Goal: Contribute content: Contribute content

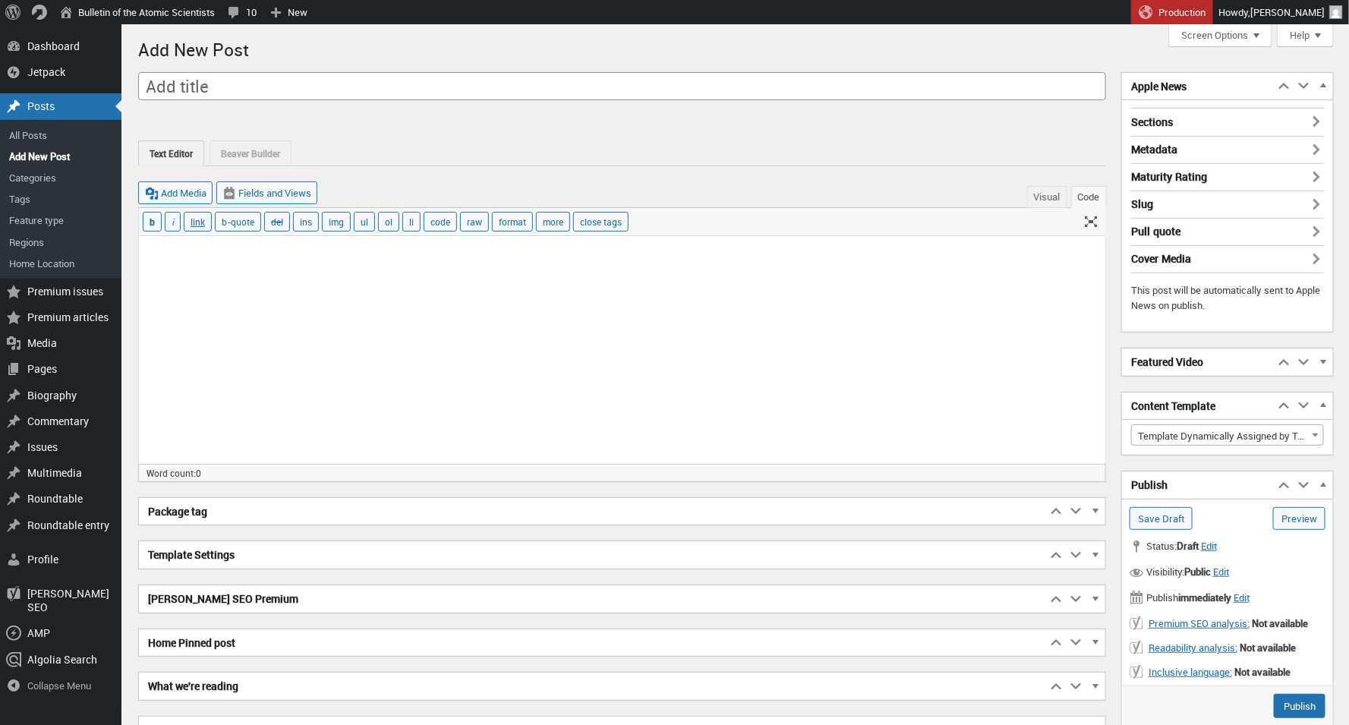
scroll to position [11, 0]
click at [276, 266] on textarea at bounding box center [622, 350] width 966 height 228
paste textarea "The United States achieved a milestone in 2000 when measles was declared elimin…"
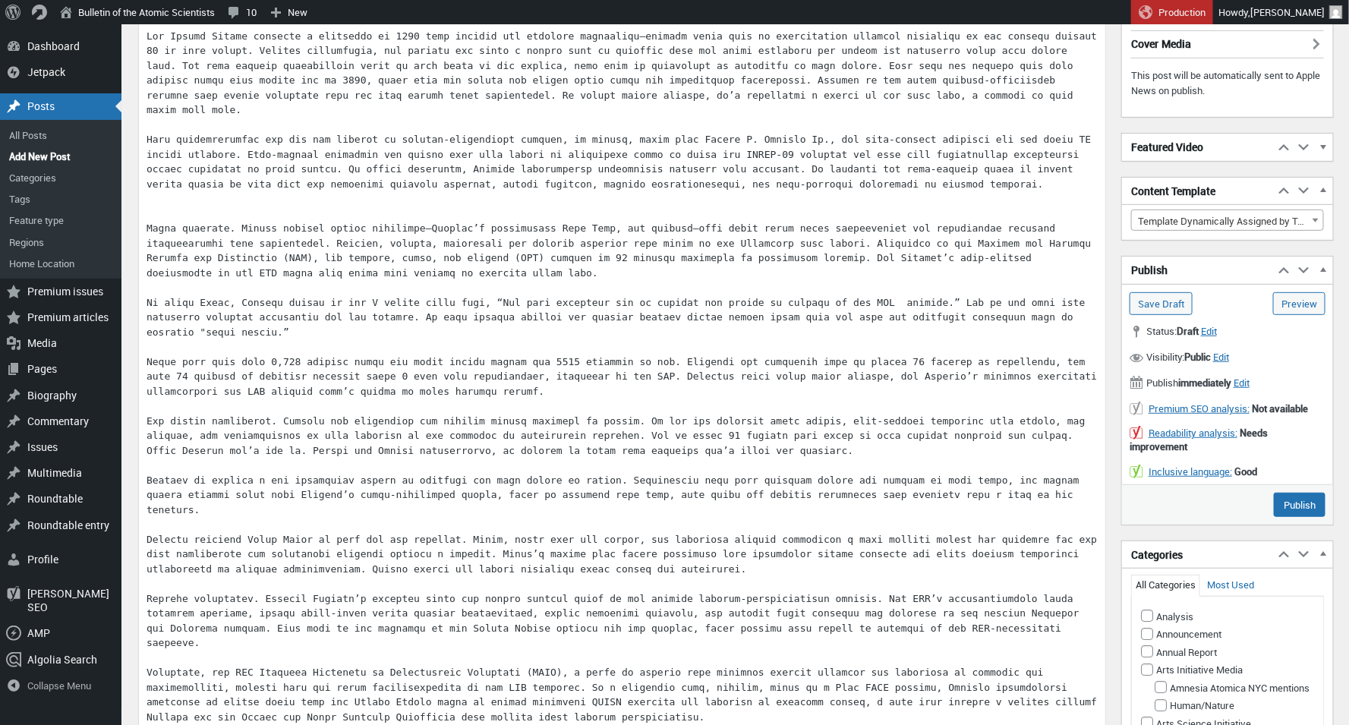
scroll to position [0, 0]
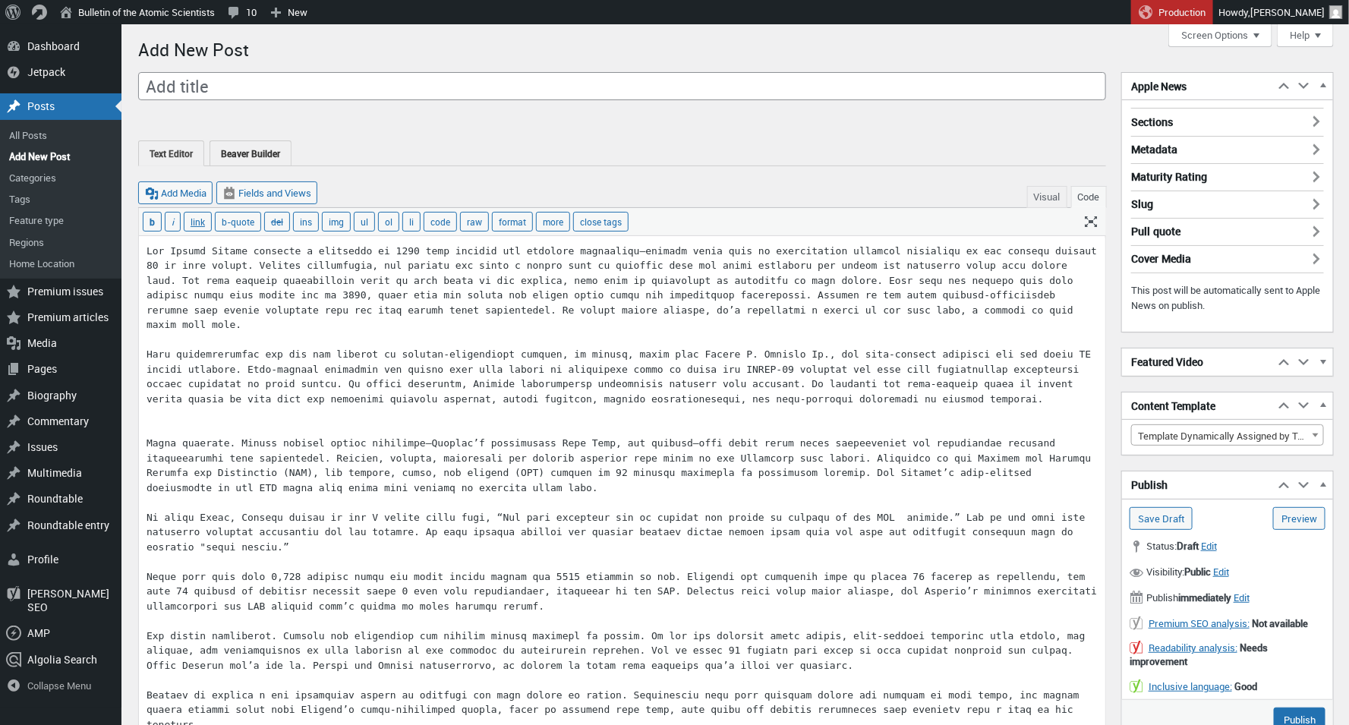
type textarea "The United States achieved a milestone in 2000 when measles was declared elimin…"
click at [263, 153] on link "Beaver Builder" at bounding box center [250, 152] width 82 height 25
type input "Post #125371"
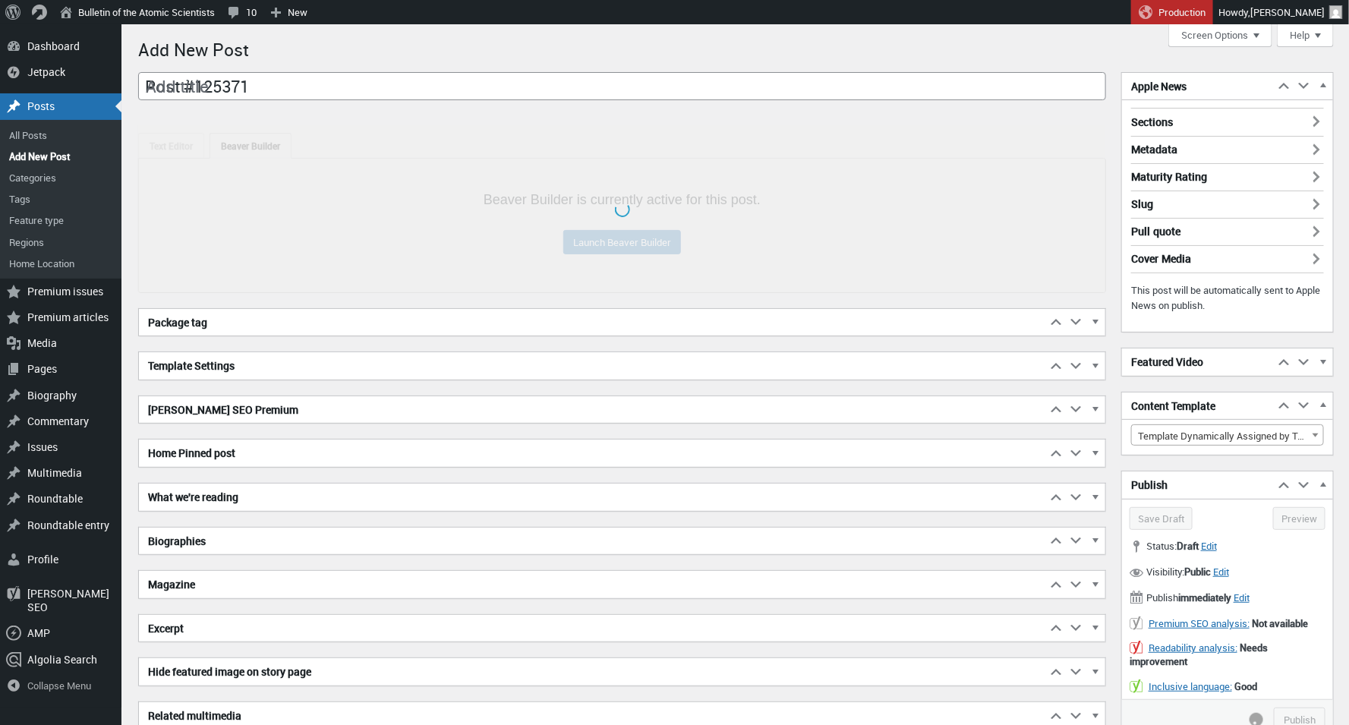
click at [162, 153] on div at bounding box center [622, 208] width 968 height 167
click at [46, 102] on div "Posts" at bounding box center [60, 106] width 121 height 26
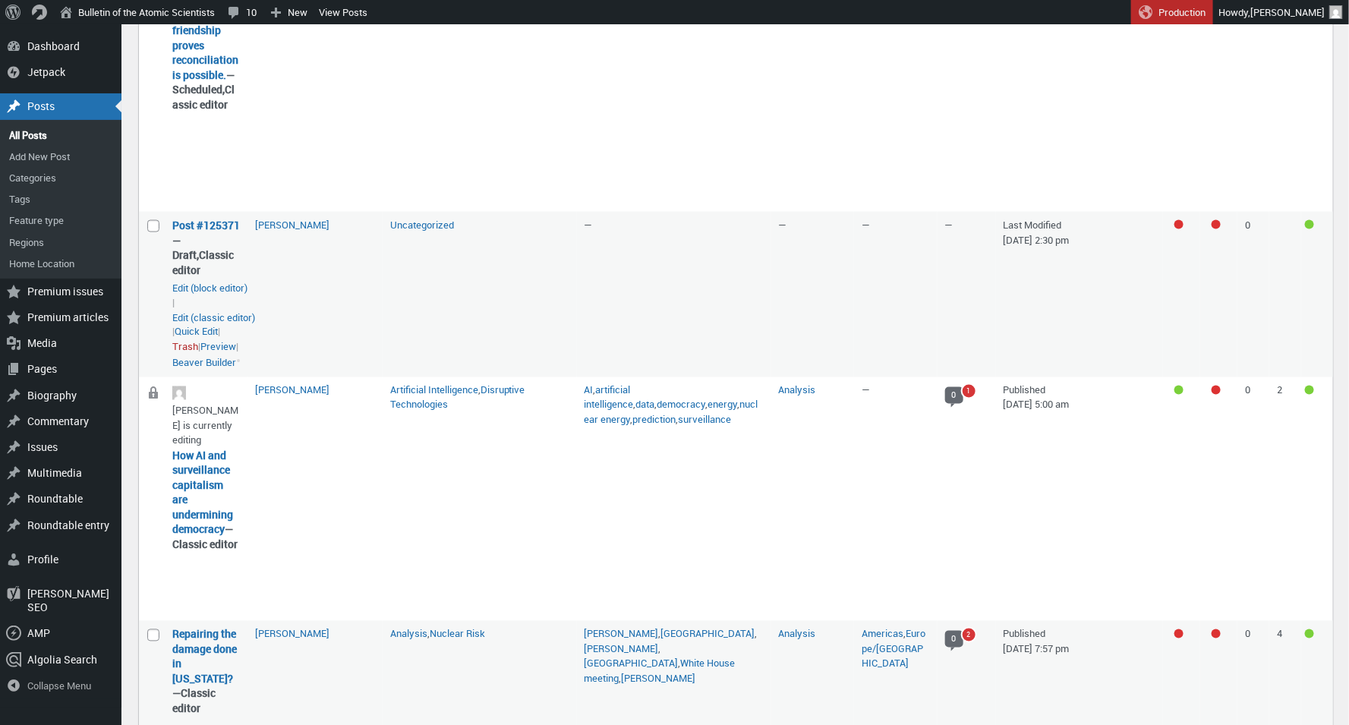
scroll to position [1048, 0]
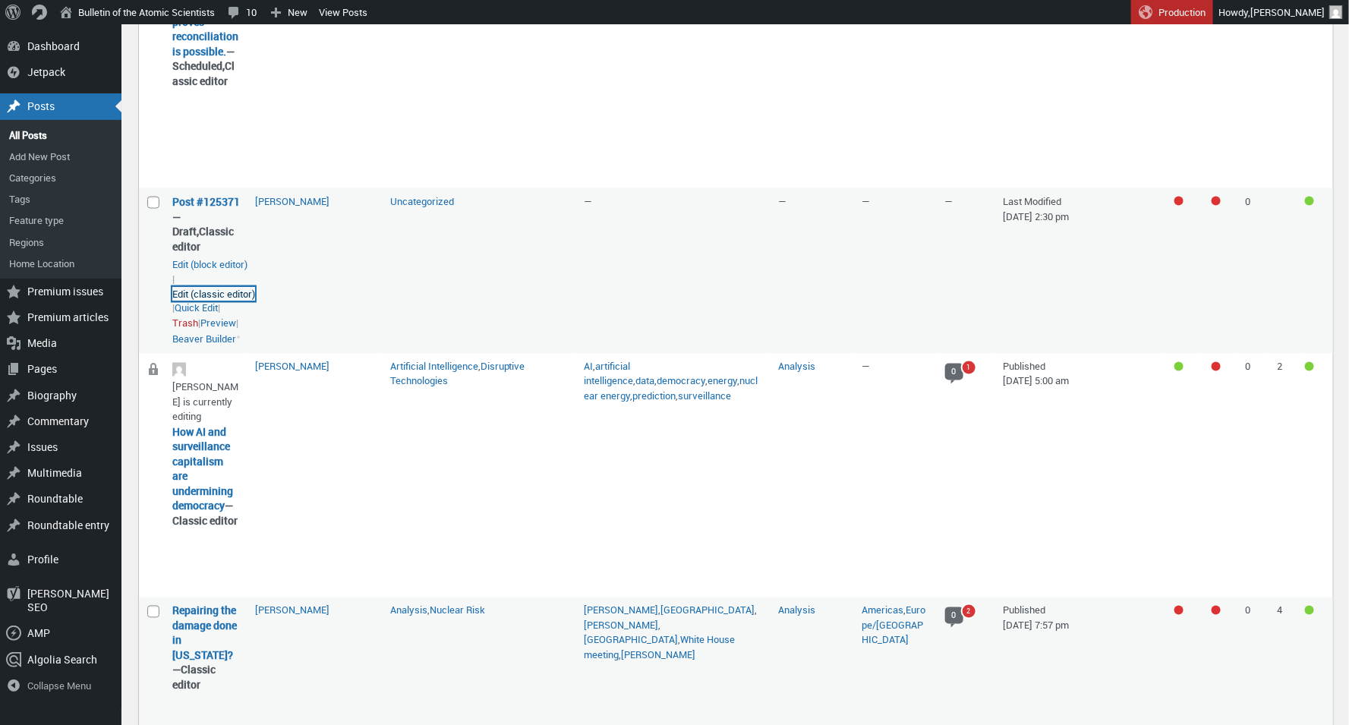
click at [218, 302] on link "Edit (classic editor)" at bounding box center [213, 294] width 83 height 15
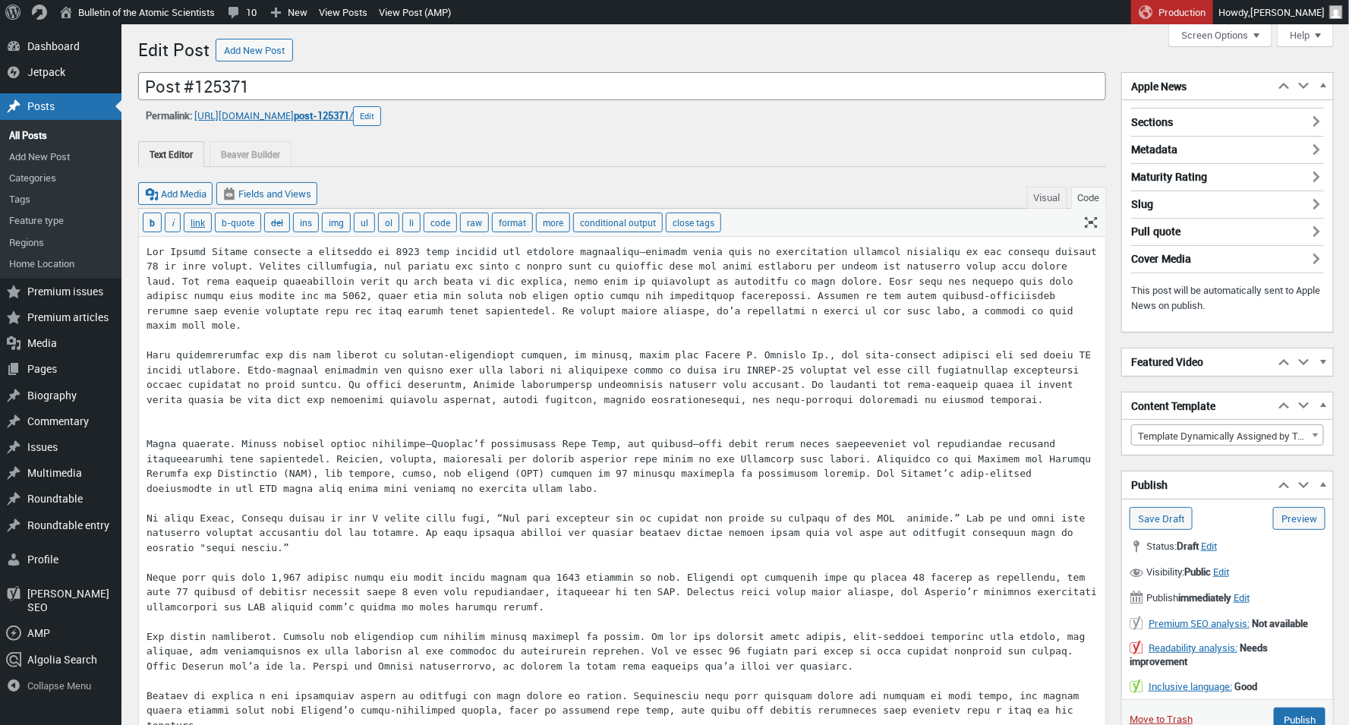
scroll to position [11, 0]
click at [1041, 192] on button "Visual" at bounding box center [1047, 198] width 40 height 22
type textarea "<lore ipsu-dol-sita="consecte" adipi="elitsed: doeius-tempo; incid: 1ut; labore…"
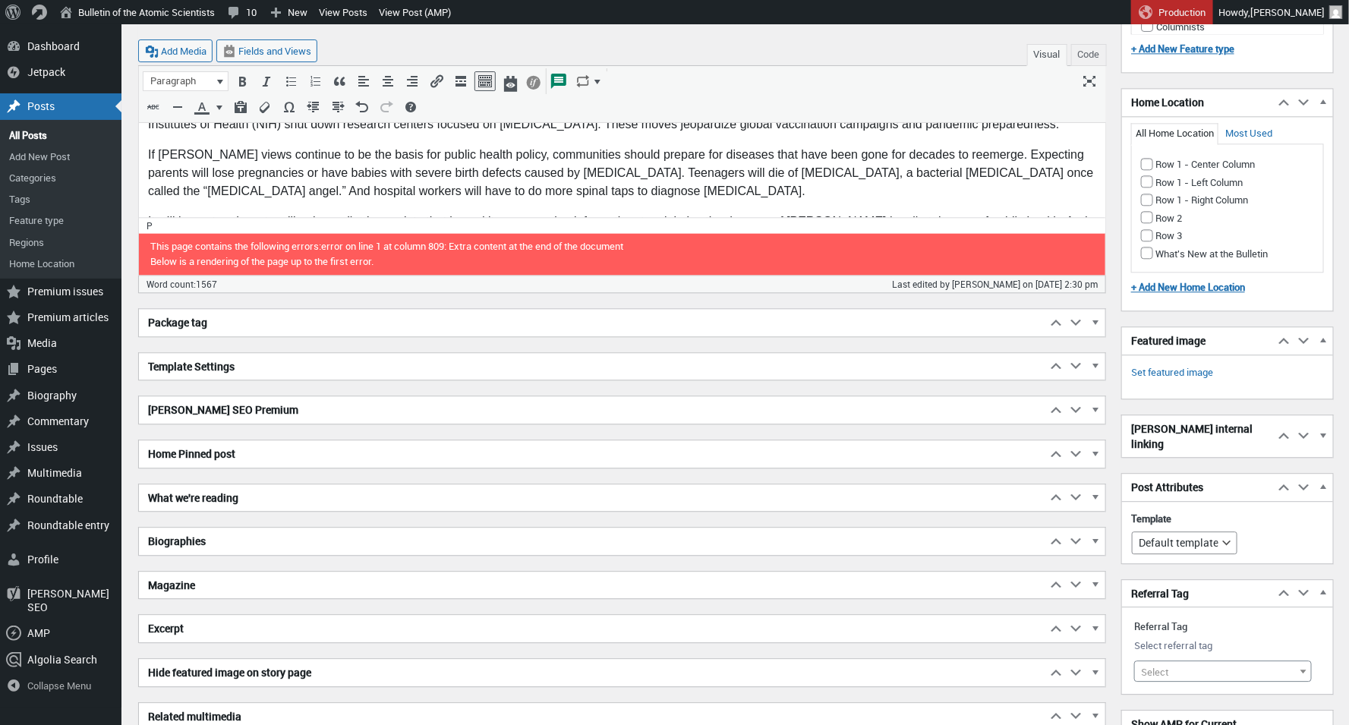
scroll to position [1737, 0]
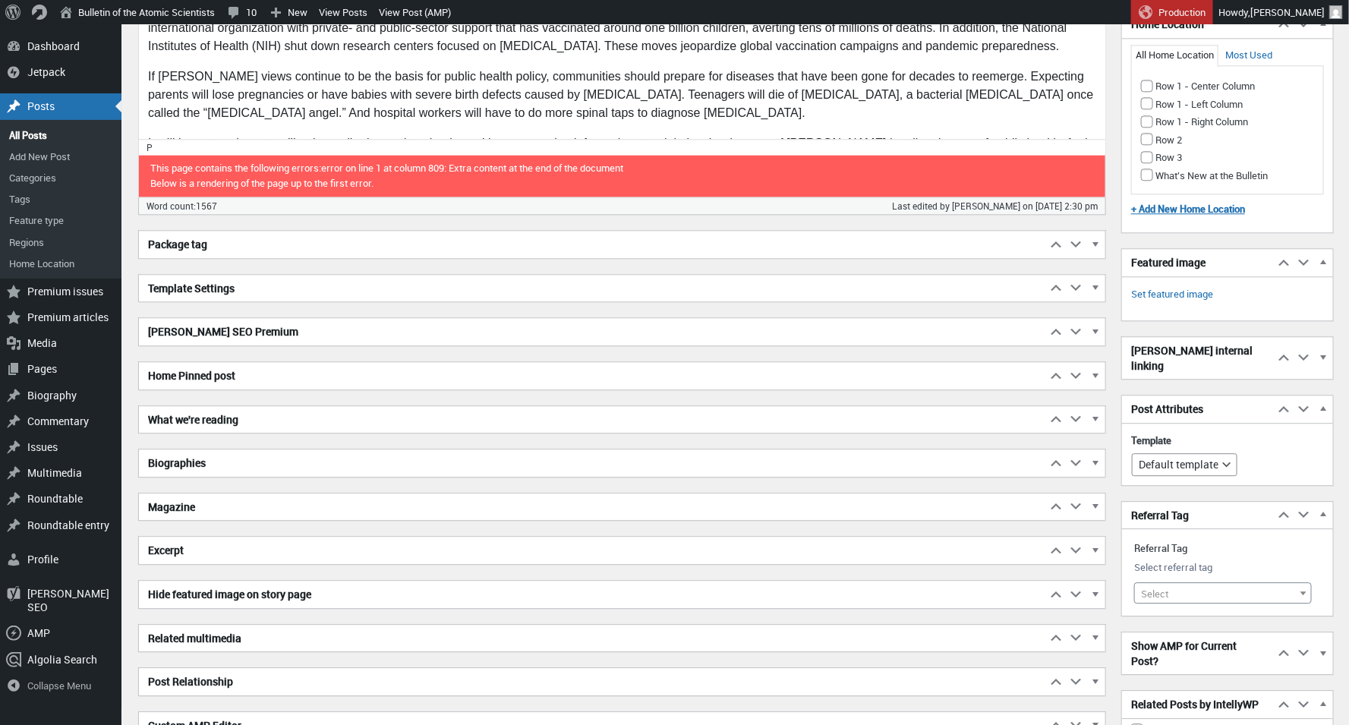
click at [241, 468] on h2 "Biographies" at bounding box center [592, 462] width 907 height 27
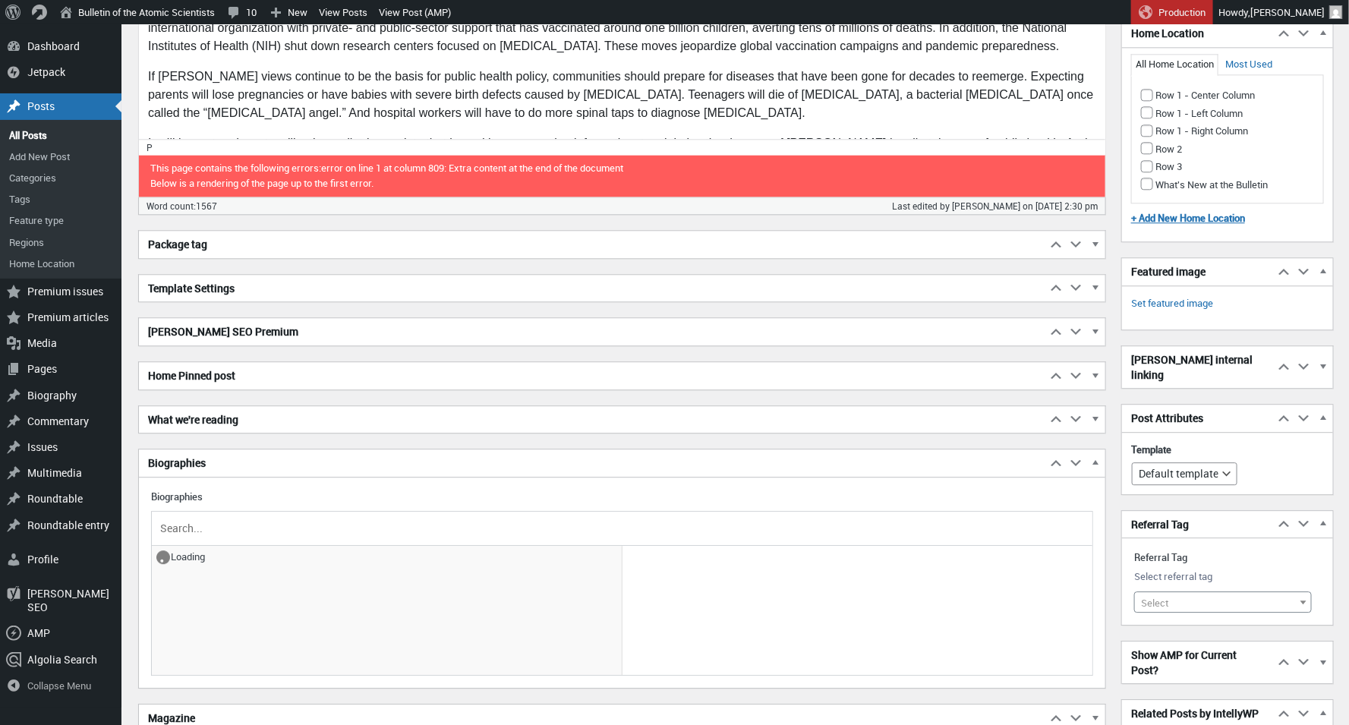
click at [209, 517] on input "text" at bounding box center [622, 528] width 930 height 23
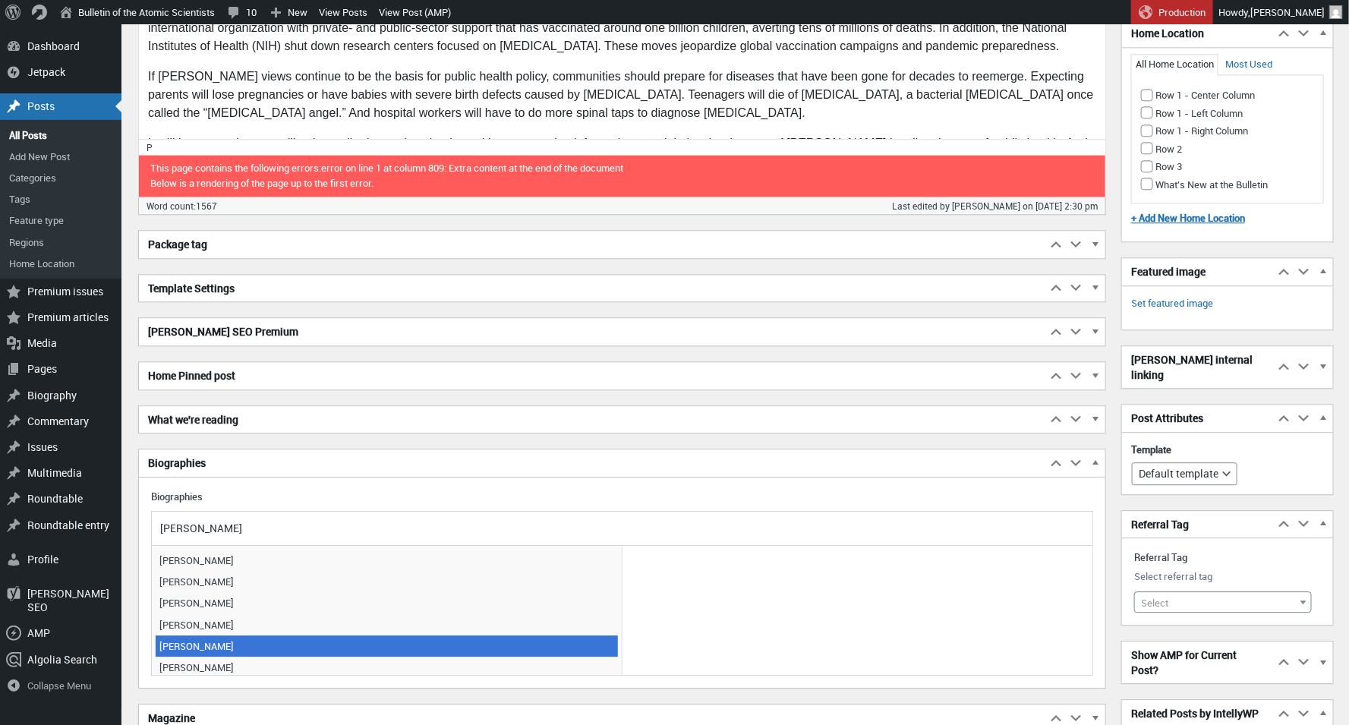
type input "[PERSON_NAME]"
click at [230, 638] on span "[PERSON_NAME]" at bounding box center [387, 645] width 462 height 21
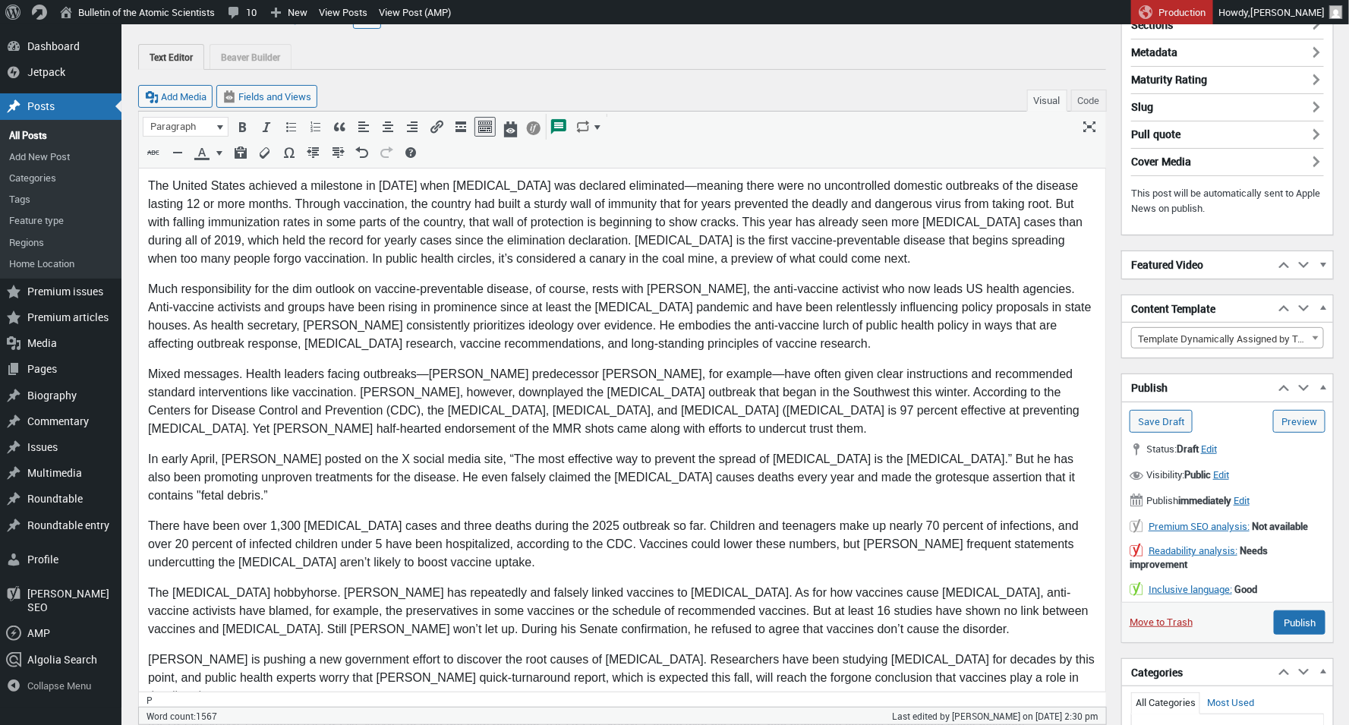
scroll to position [0, 0]
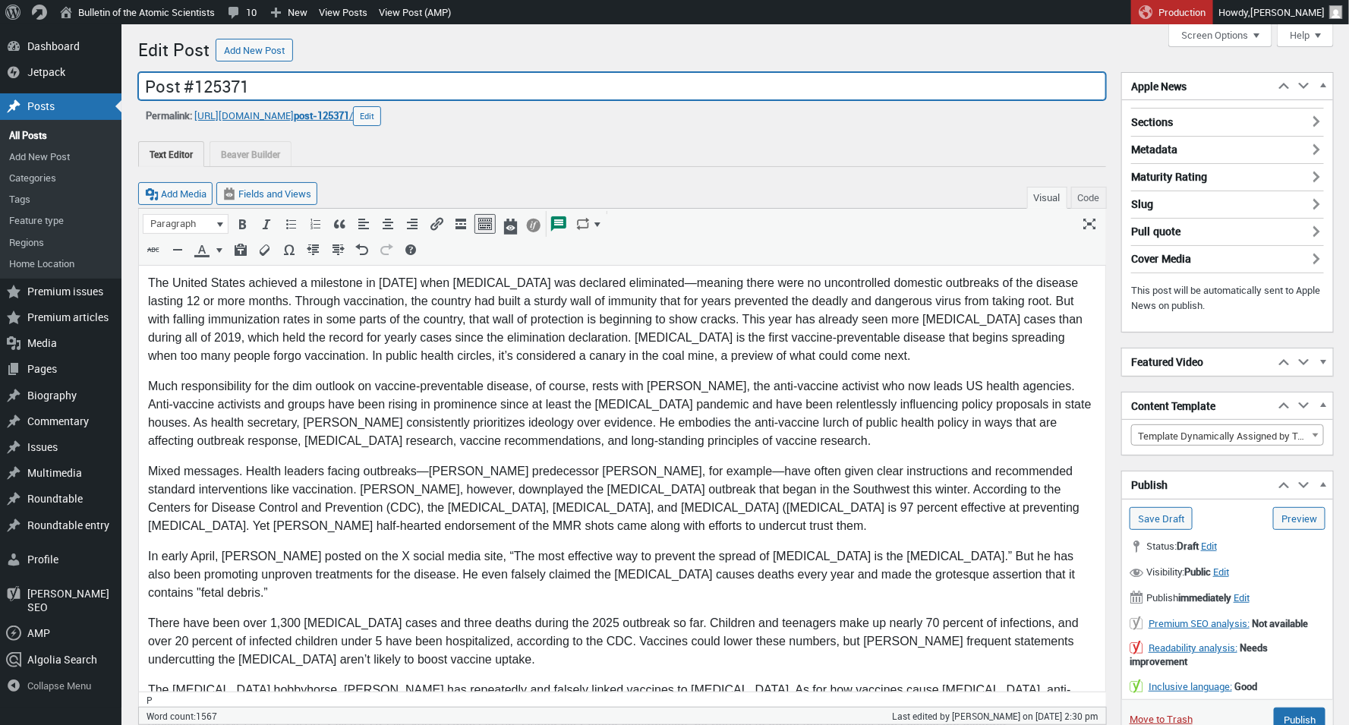
click at [311, 77] on input "Post #125371" at bounding box center [622, 86] width 968 height 29
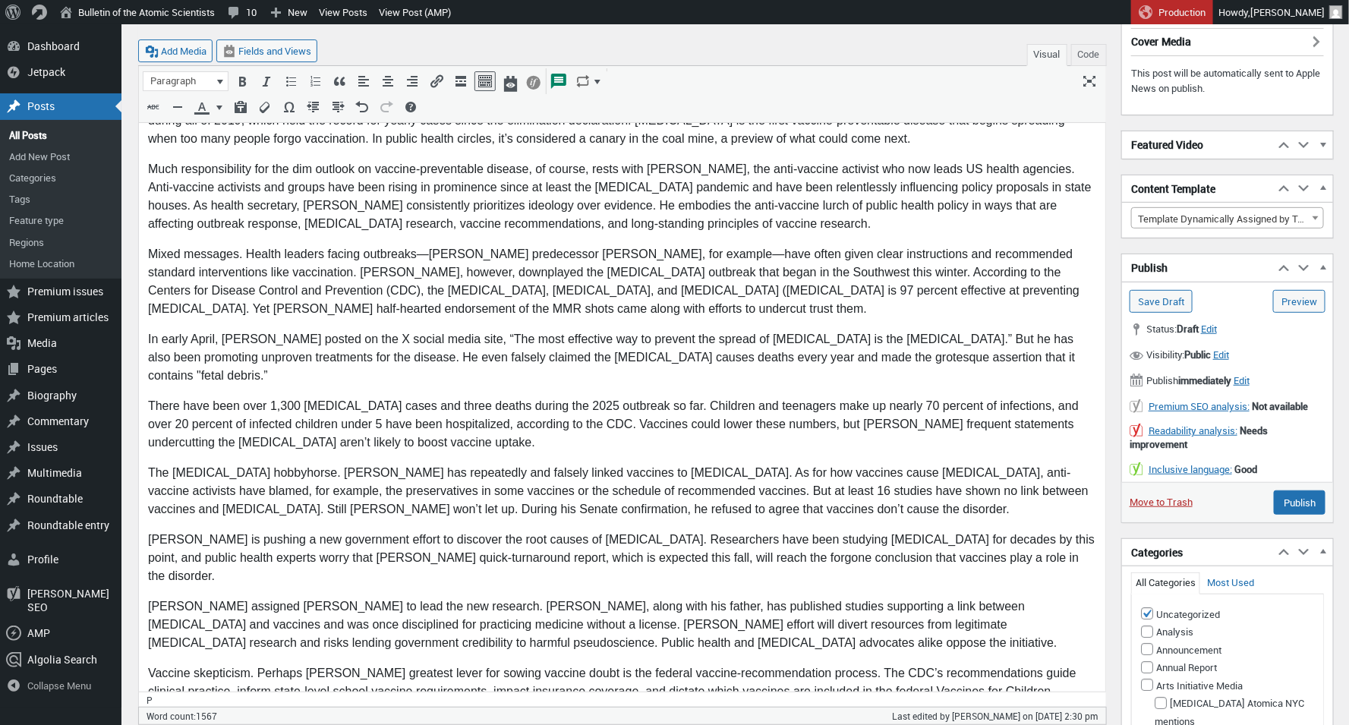
scroll to position [380, 0]
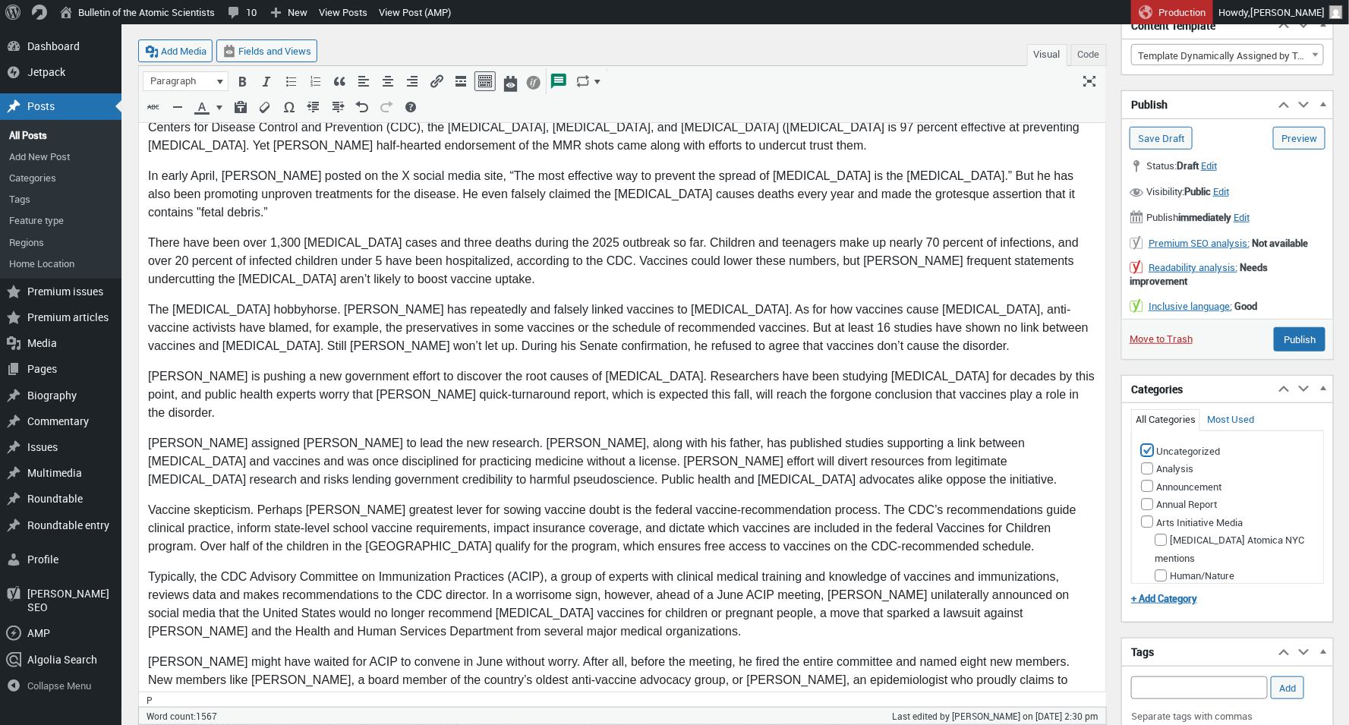
click at [1148, 444] on input "Uncategorized" at bounding box center [1147, 450] width 12 height 12
checkbox input "false"
click at [1160, 519] on li "Biosecurity" at bounding box center [1234, 524] width 160 height 18
click at [1157, 523] on input "Biosecurity" at bounding box center [1160, 524] width 12 height 12
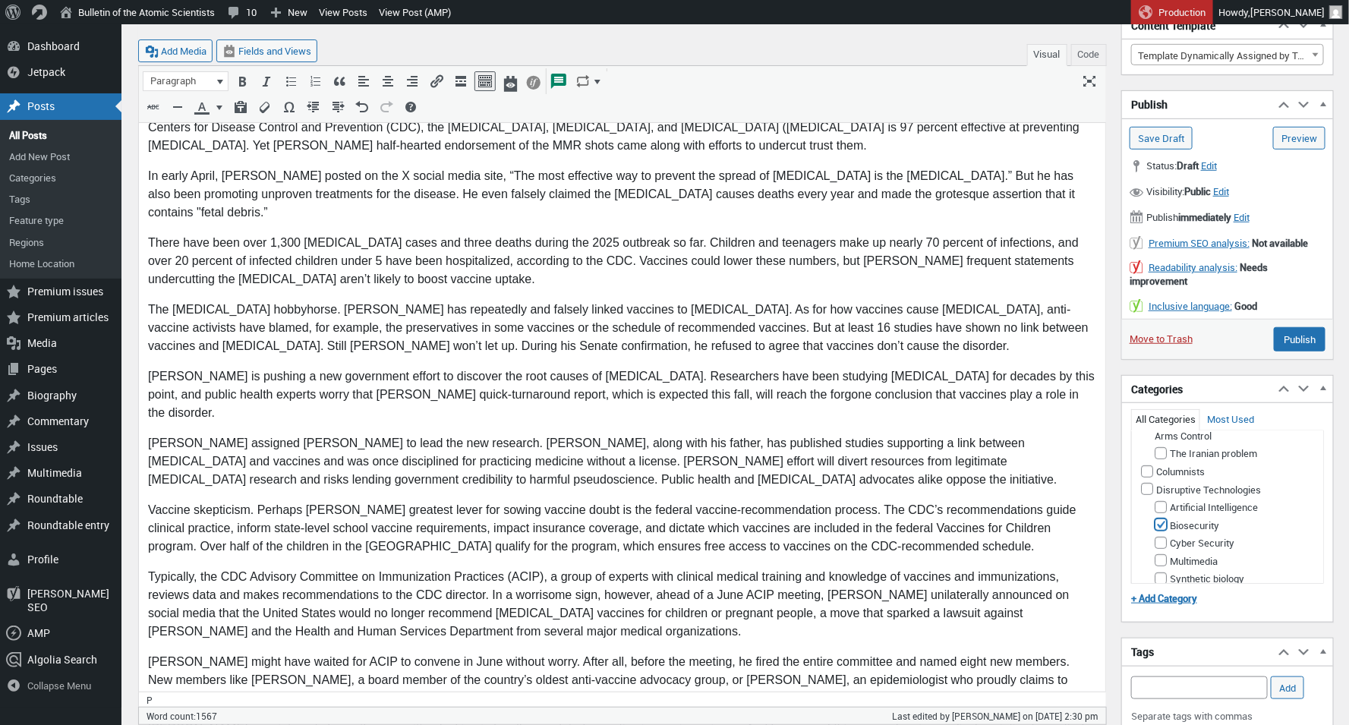
checkbox input "true"
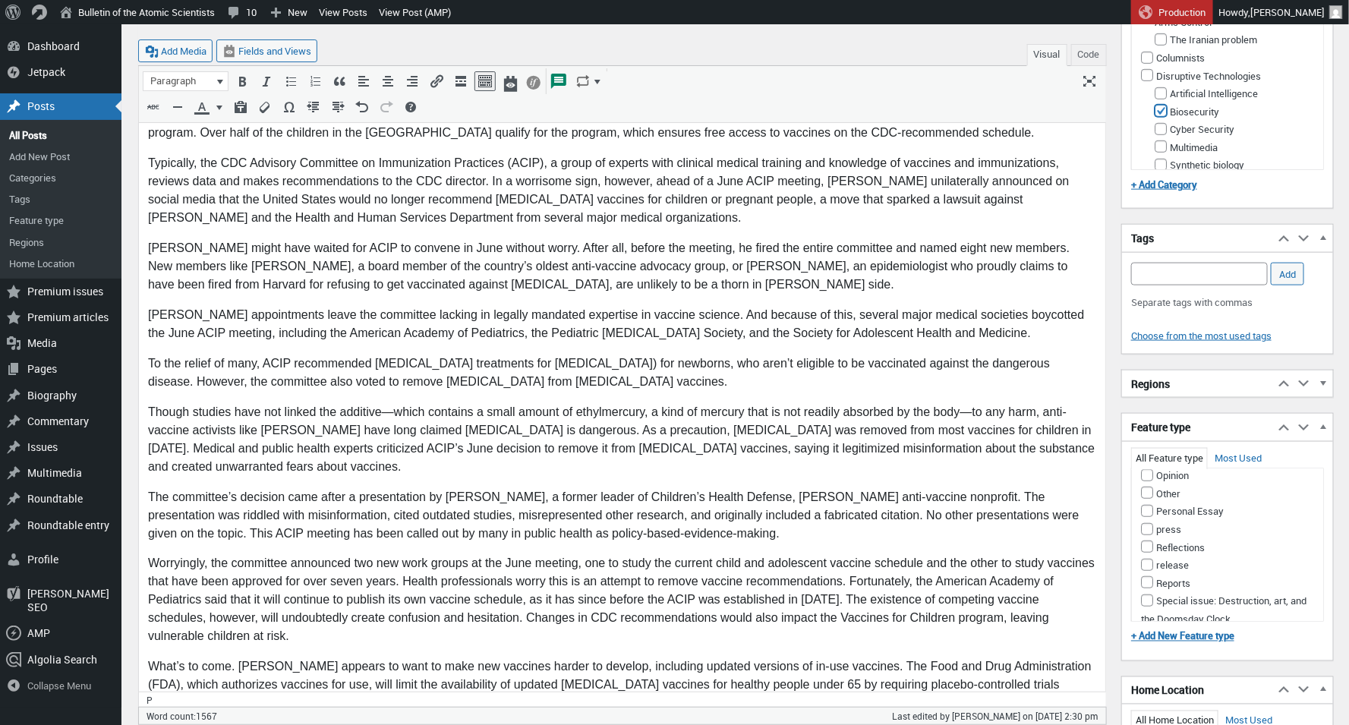
scroll to position [659, 0]
click at [1145, 480] on input "Opinion" at bounding box center [1147, 474] width 12 height 12
checkbox input "true"
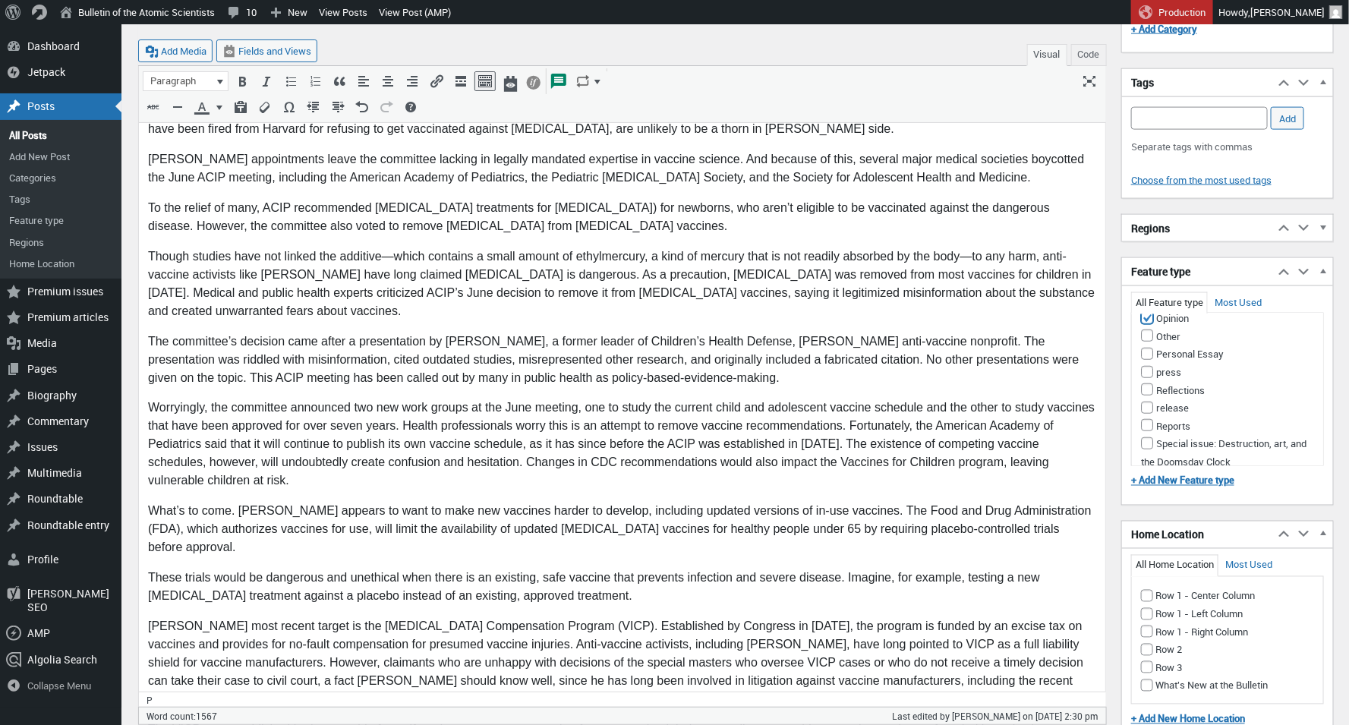
scroll to position [953, 0]
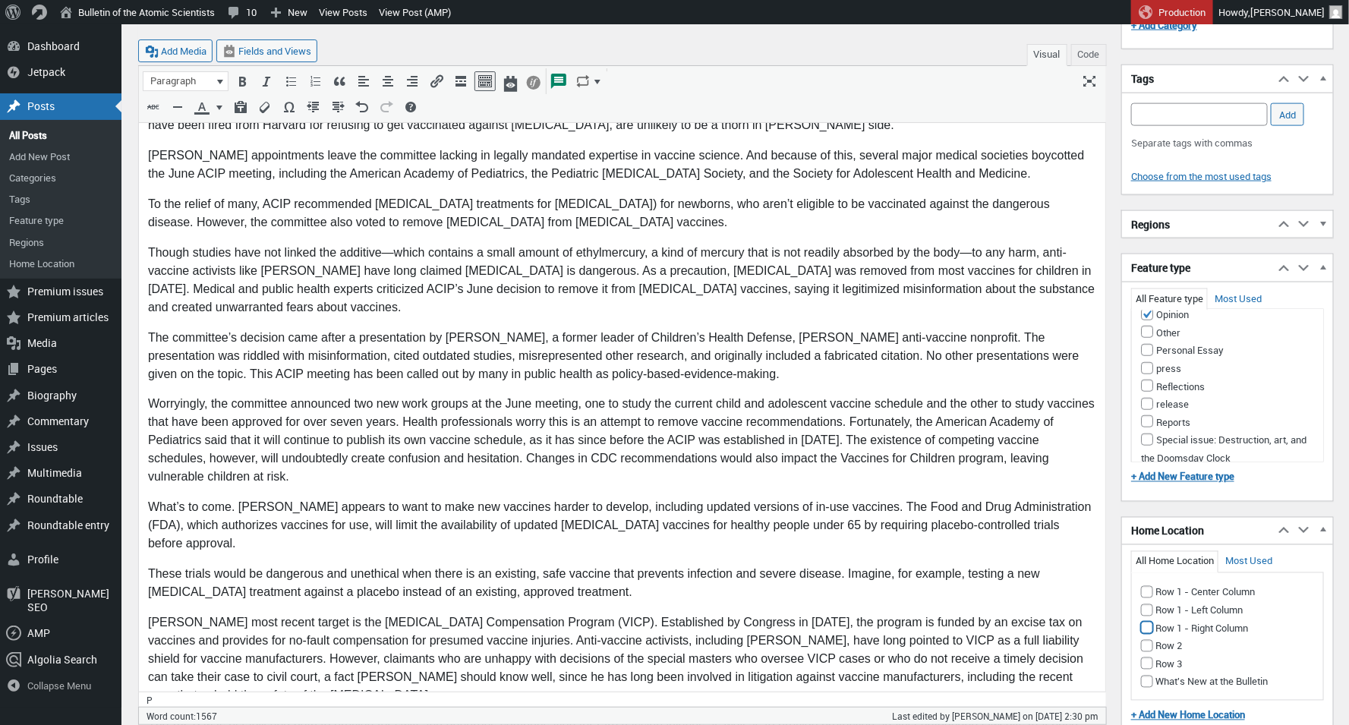
click at [1148, 622] on input "Row 1 - Right Column" at bounding box center [1147, 628] width 12 height 12
checkbox input "true"
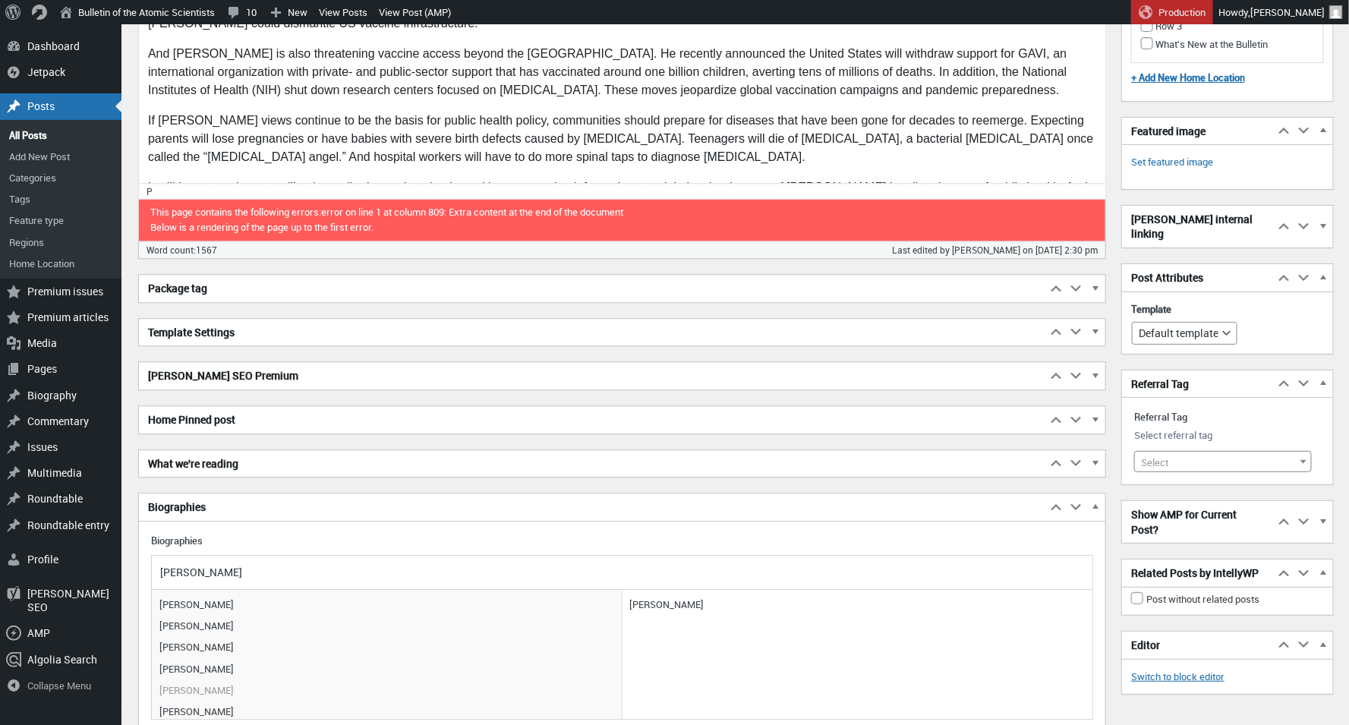
scroll to position [1693, 0]
click at [1183, 461] on div "Referral Tag Select referral tag - Select - Select" at bounding box center [1227, 441] width 211 height 87
click at [1178, 452] on span "Select" at bounding box center [1223, 462] width 176 height 21
click at [1171, 471] on input "search" at bounding box center [1223, 474] width 170 height 23
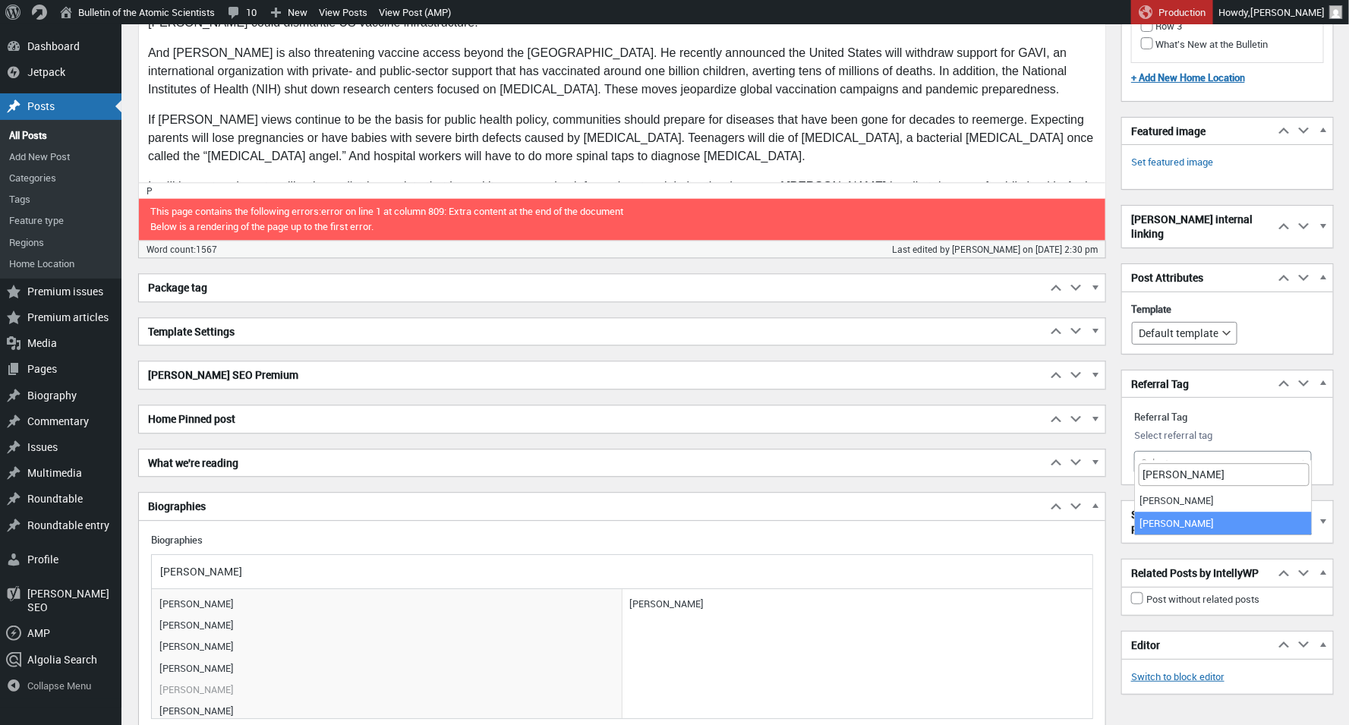
type input "[PERSON_NAME]"
select select "21428"
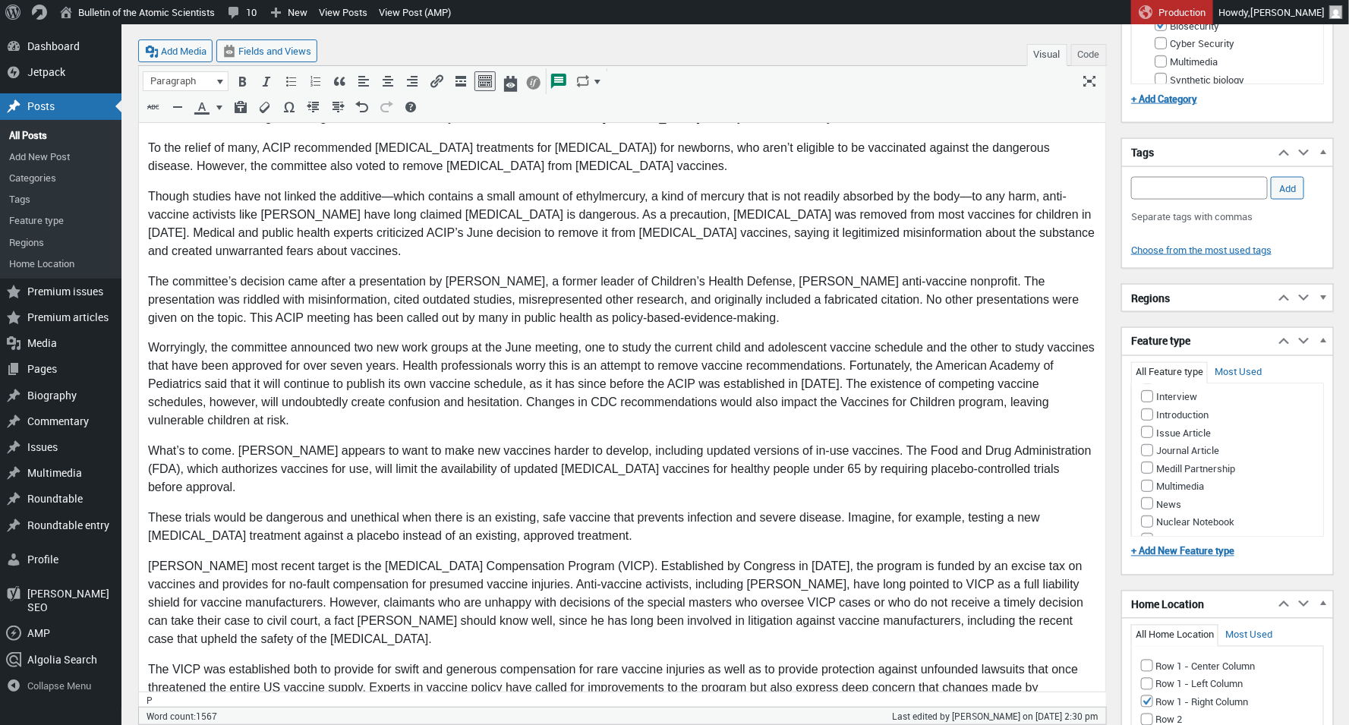
scroll to position [938, 0]
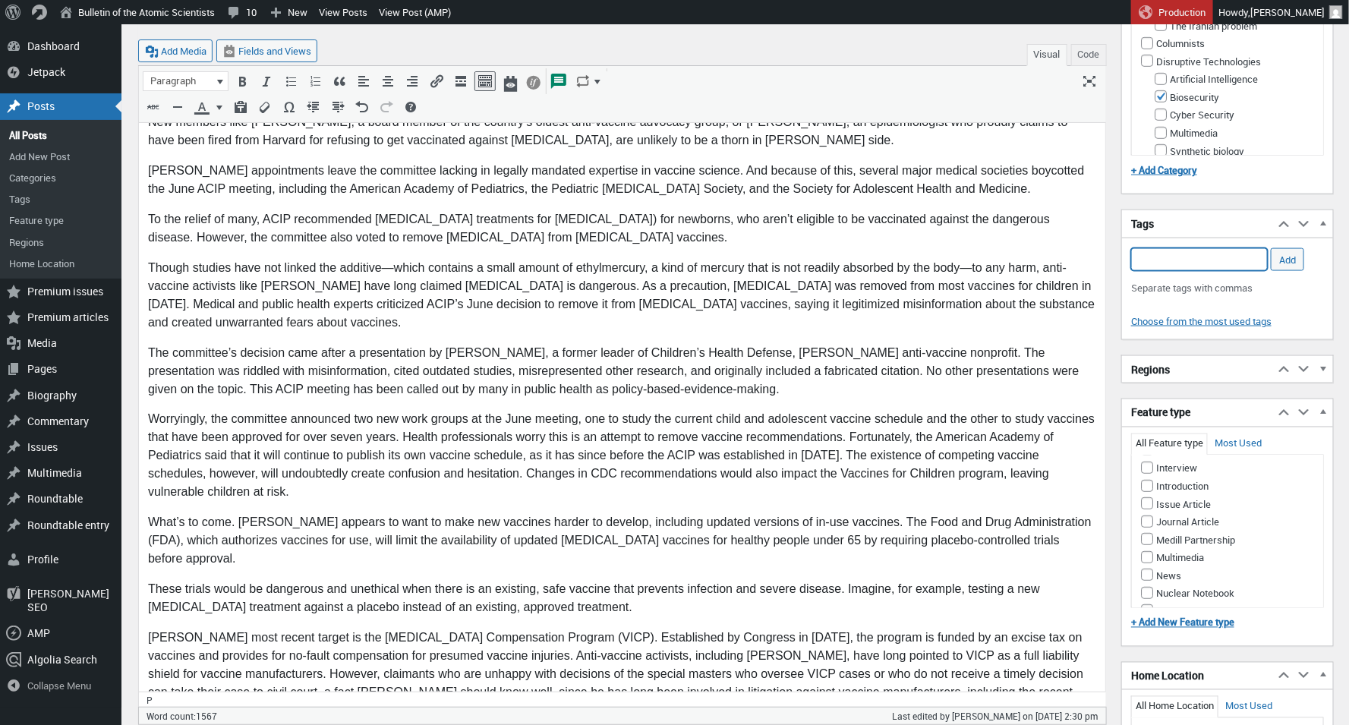
click at [1140, 254] on input "Add Tag" at bounding box center [1199, 259] width 137 height 23
click at [1214, 302] on li "[PERSON_NAME]" at bounding box center [1200, 295] width 136 height 21
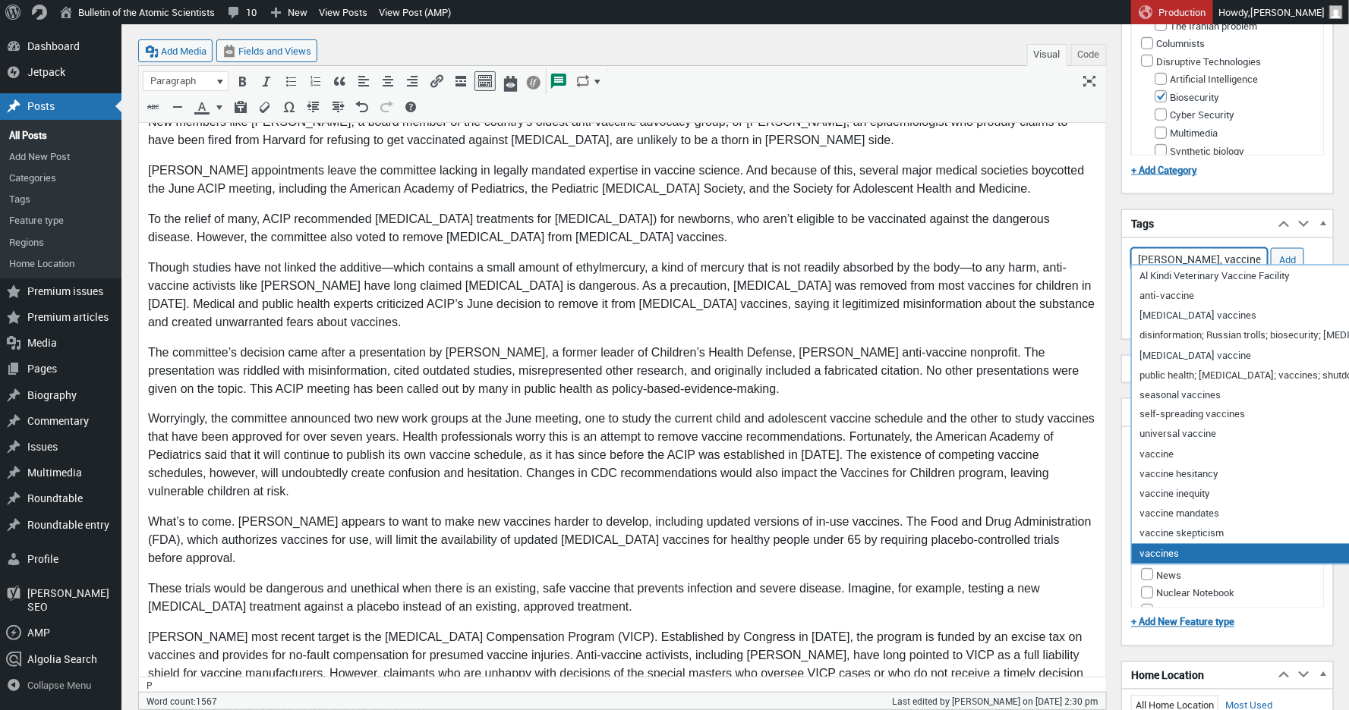
type input "[PERSON_NAME], vaccine"
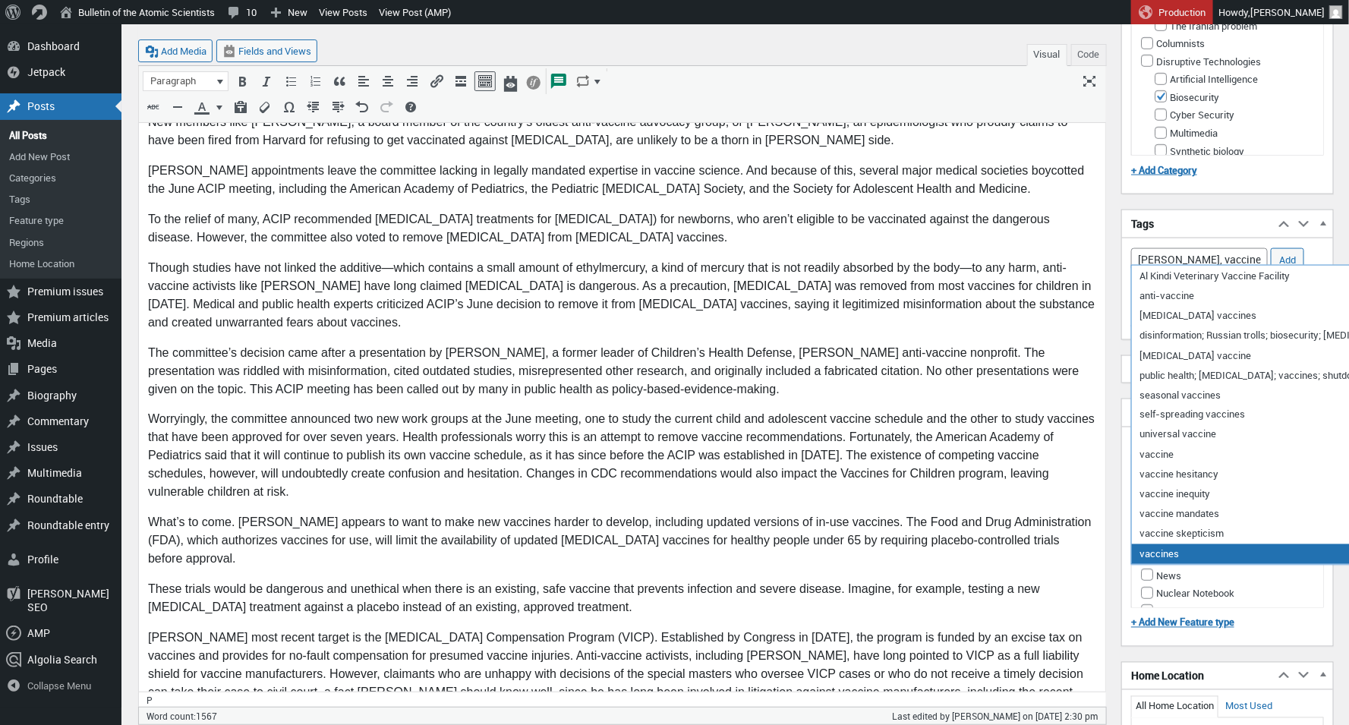
click at [1261, 566] on li "Multimedia" at bounding box center [1228, 557] width 174 height 18
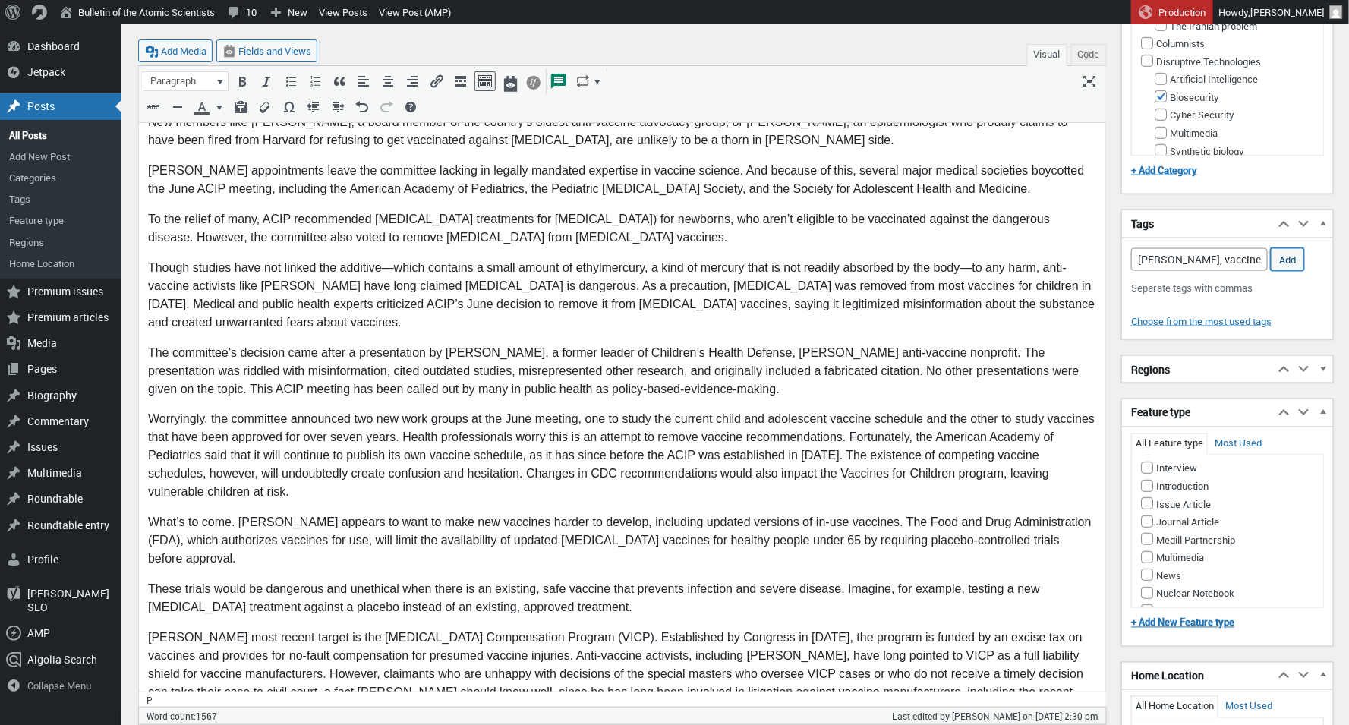
click at [1296, 254] on input "Add" at bounding box center [1287, 259] width 33 height 23
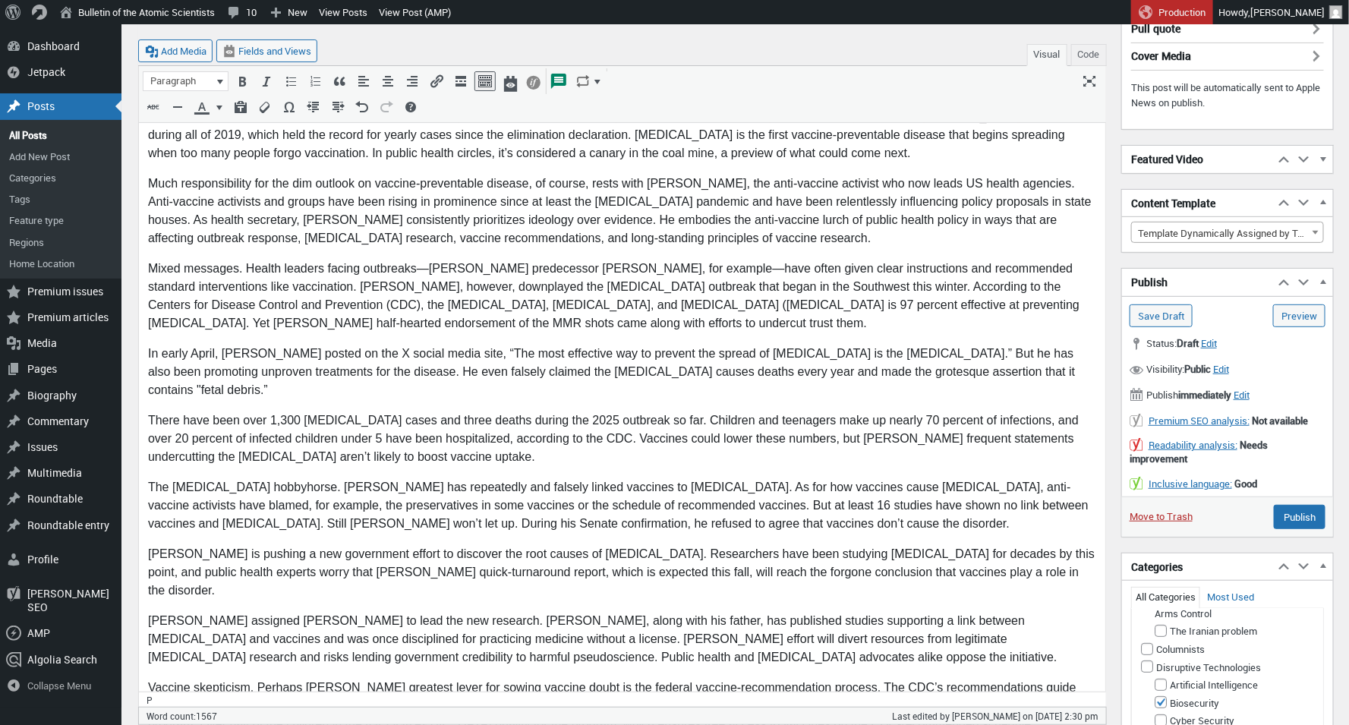
scroll to position [216, 0]
